Goal: Transaction & Acquisition: Purchase product/service

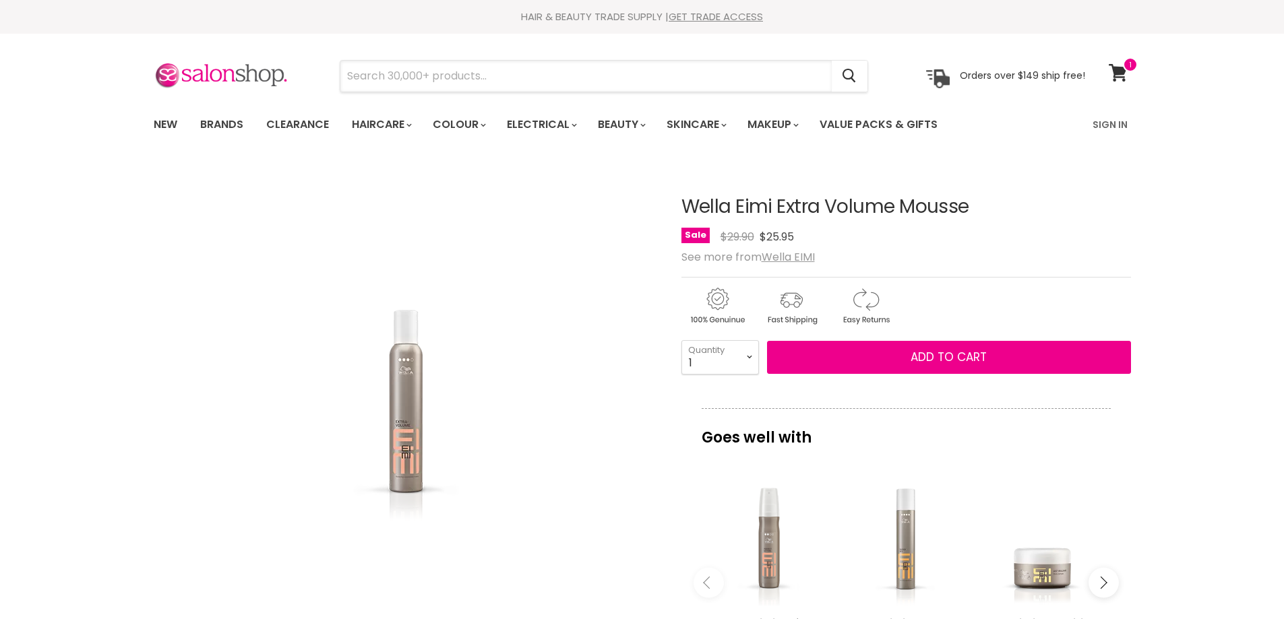
click at [412, 61] on input "Search" at bounding box center [585, 76] width 491 height 31
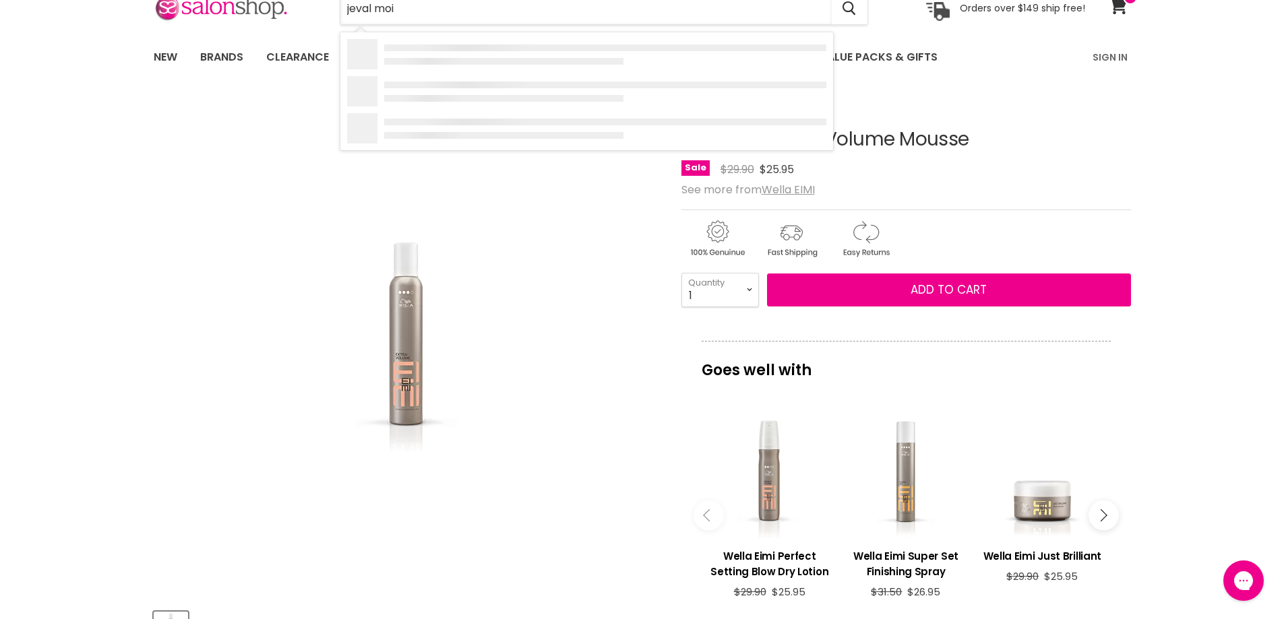
type input "jeval mois"
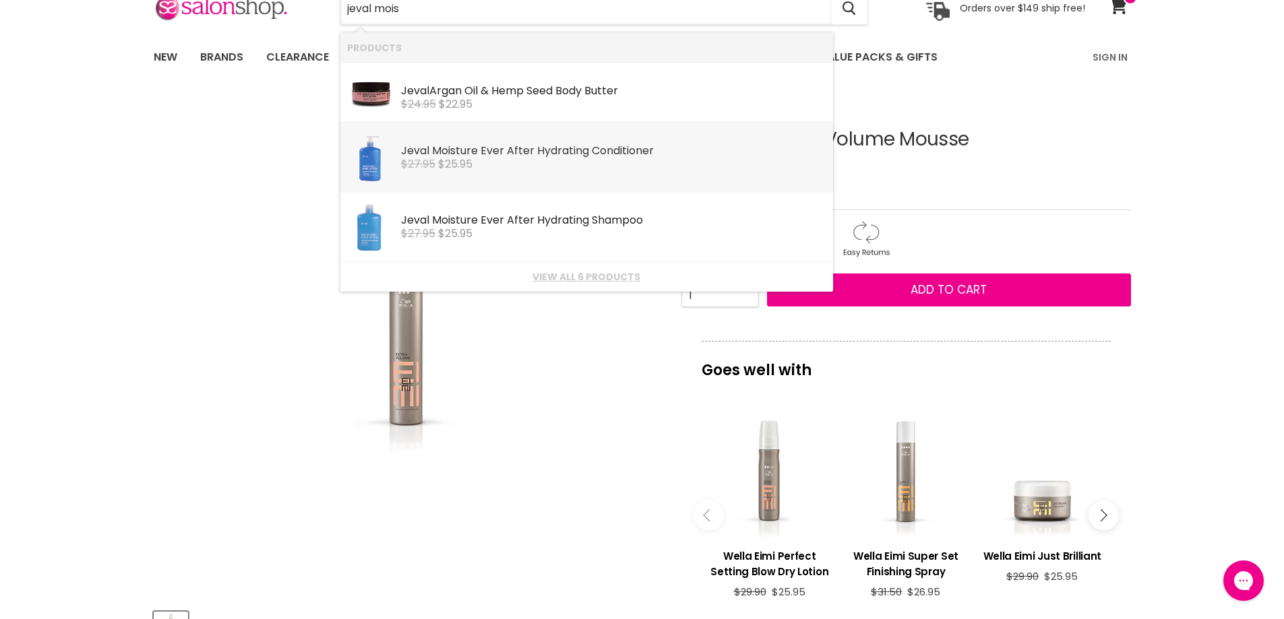
click at [477, 168] on div "$27.95 $25.95" at bounding box center [613, 164] width 425 height 12
